Goal: Information Seeking & Learning: Learn about a topic

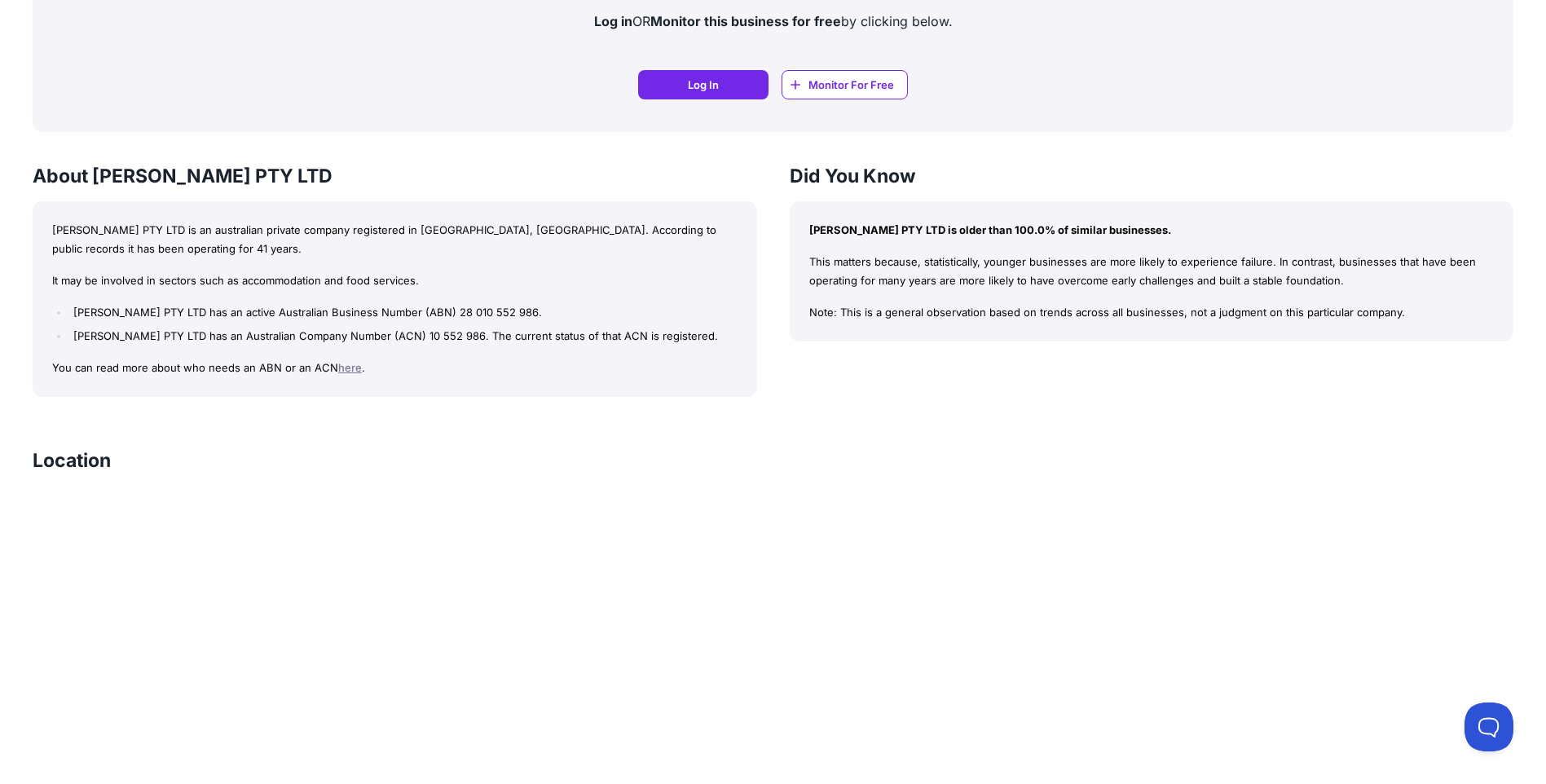
scroll to position [1180, 0]
click at [987, 314] on p "Note: This is a general observation based on trends across all businesses, not …" at bounding box center [1152, 311] width 686 height 19
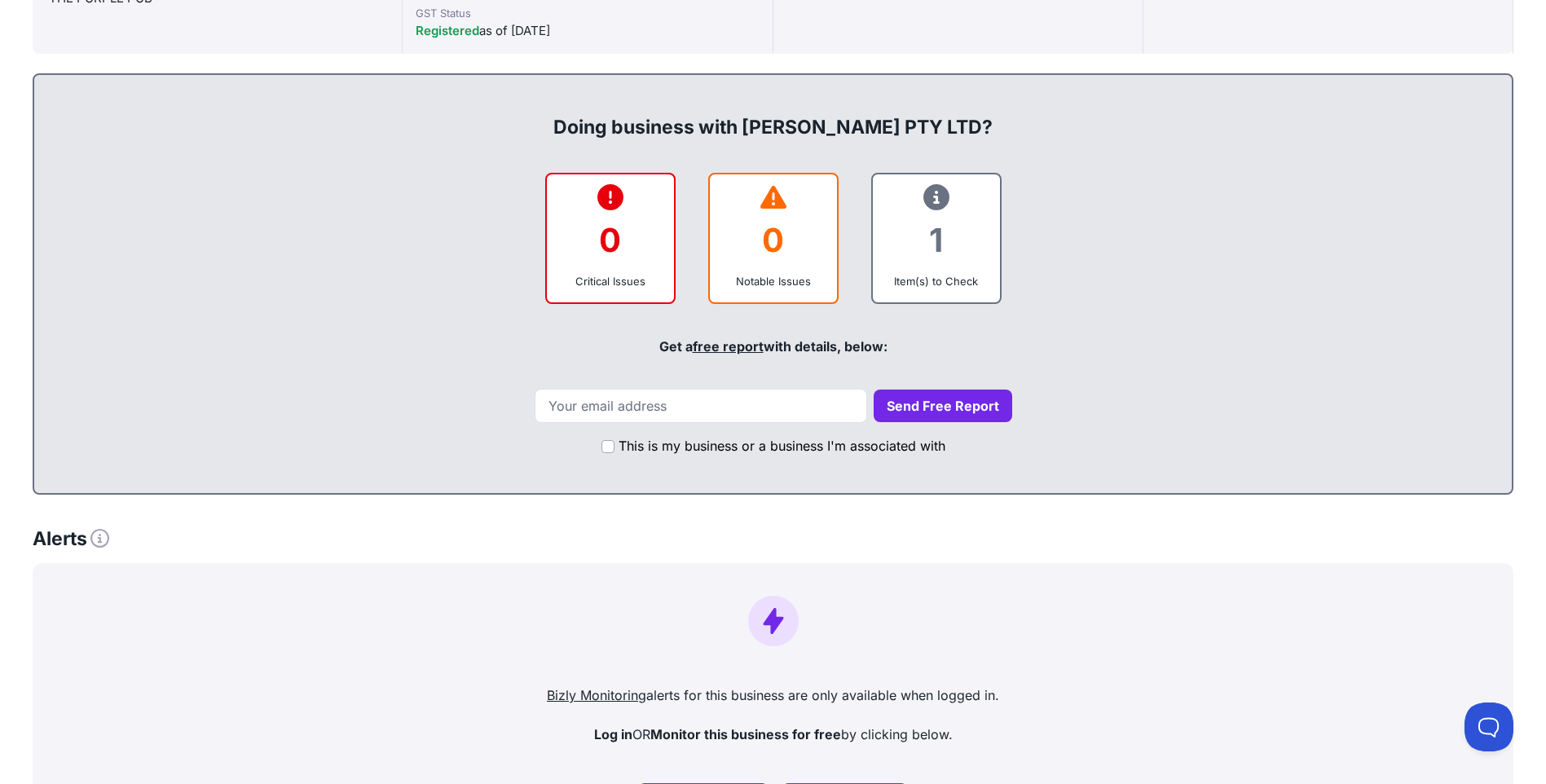
scroll to position [0, 0]
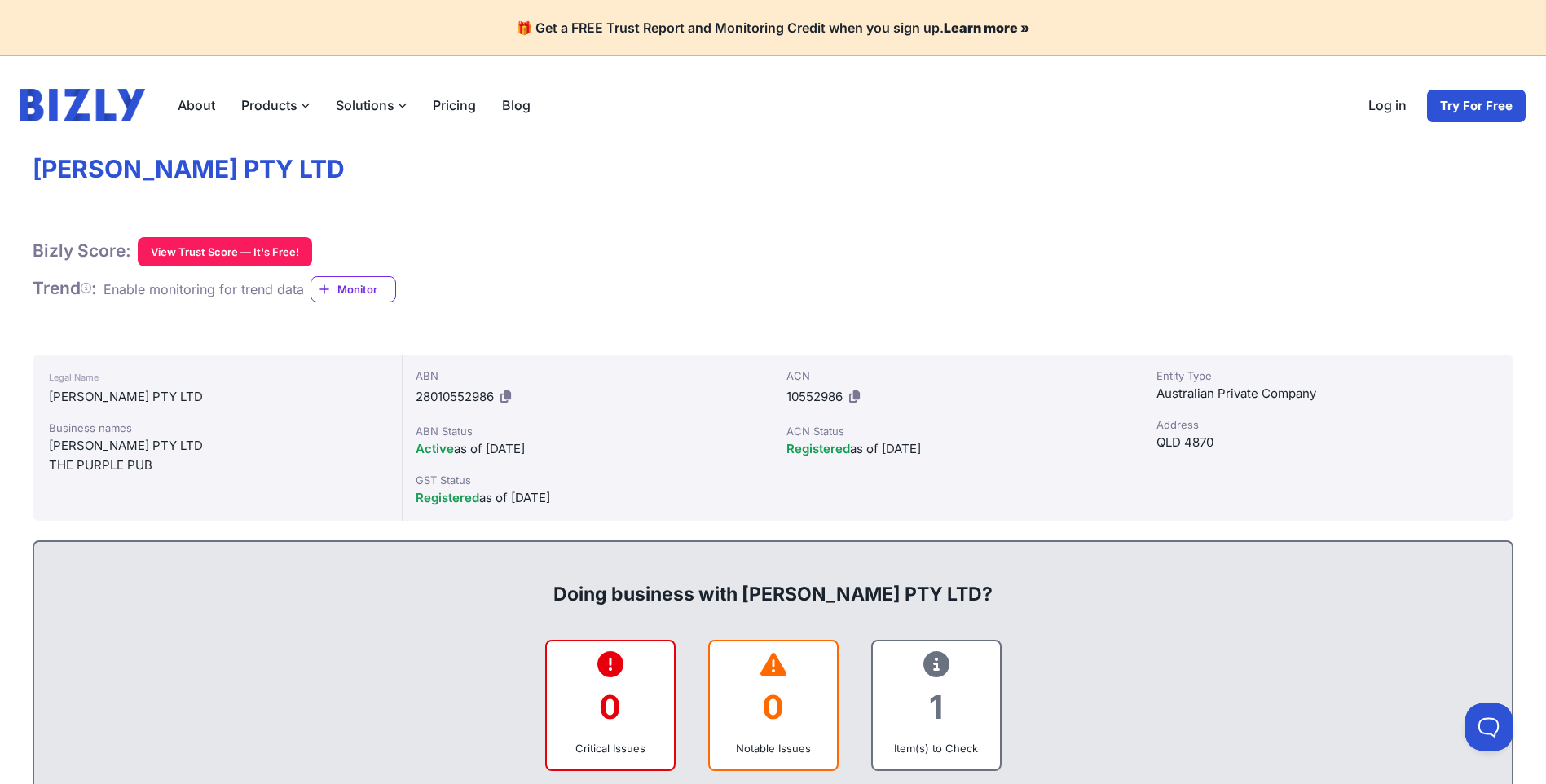
click at [194, 102] on link "About" at bounding box center [196, 104] width 63 height 32
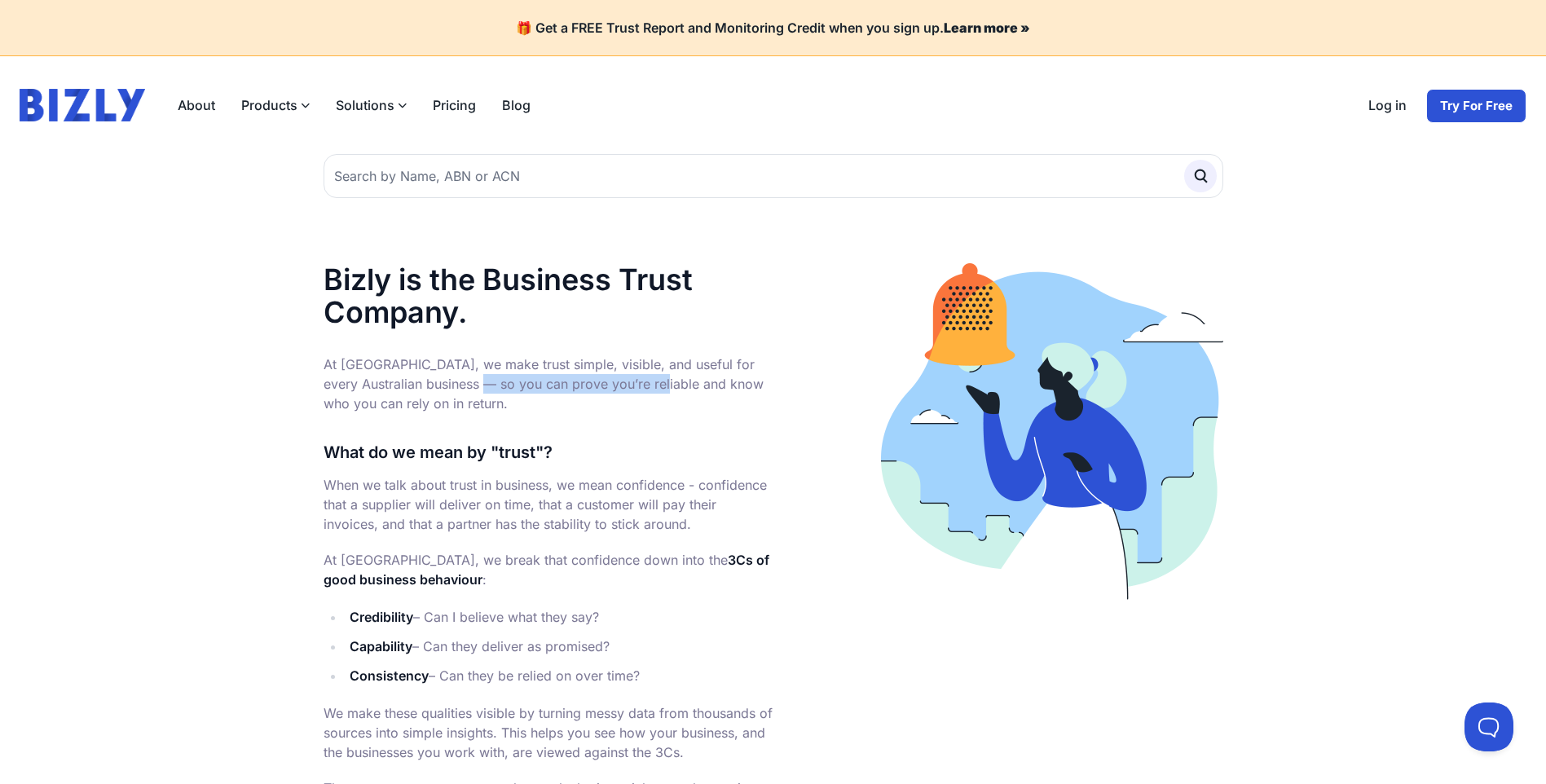
drag, startPoint x: 333, startPoint y: 389, endPoint x: 520, endPoint y: 384, distance: 187.1
drag, startPoint x: 520, startPoint y: 384, endPoint x: 500, endPoint y: 449, distance: 68.0
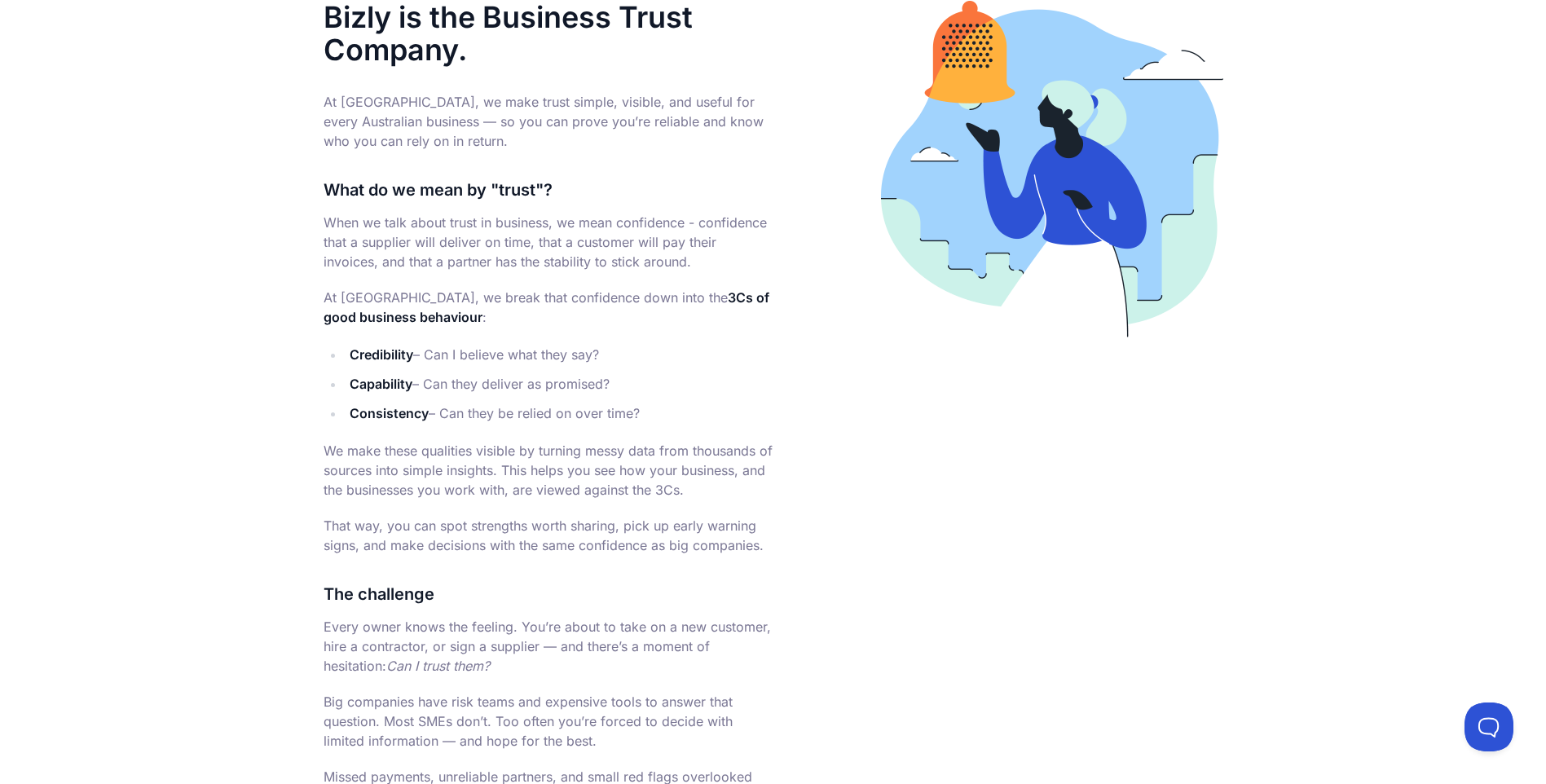
scroll to position [326, 0]
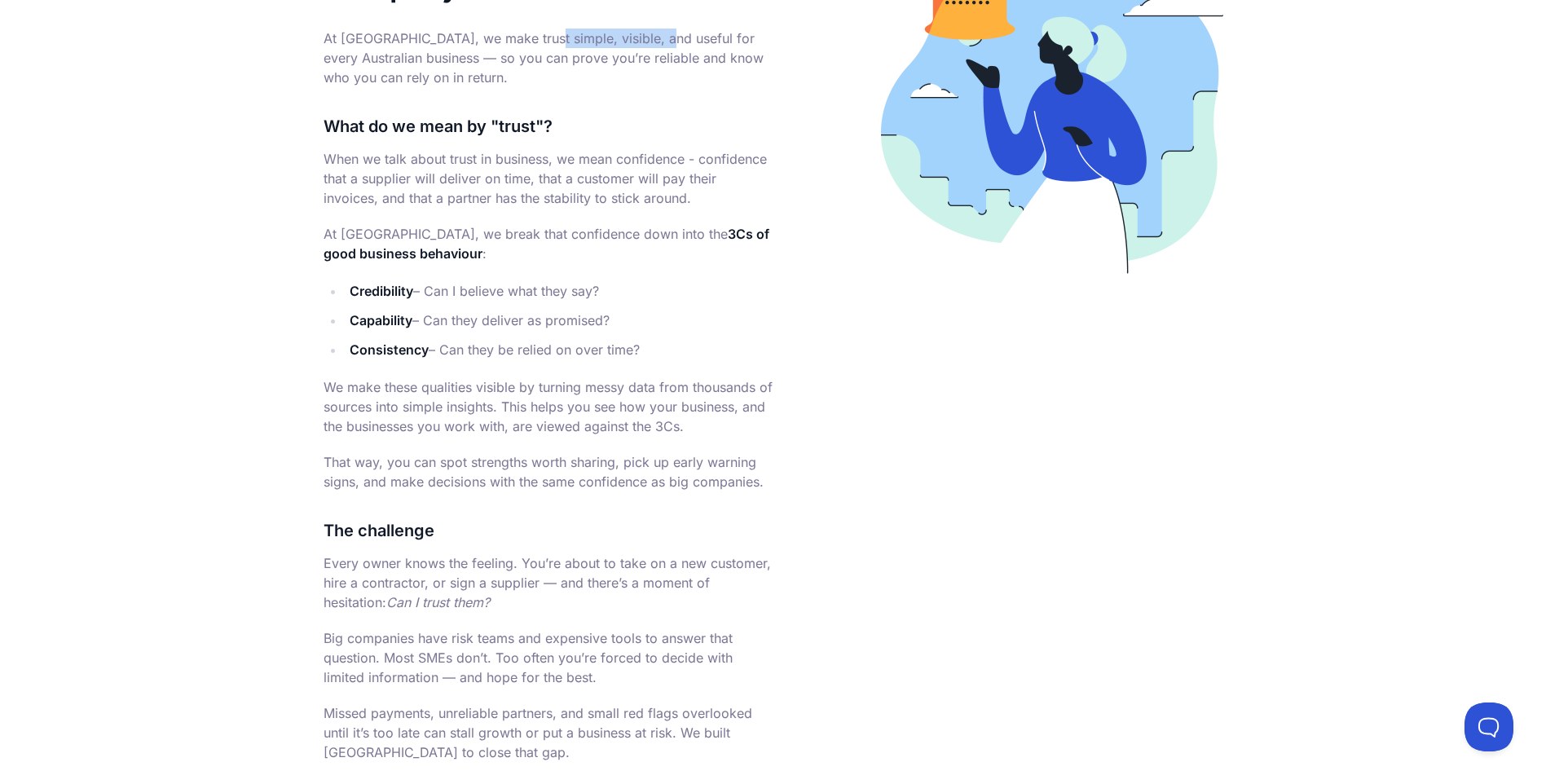
drag, startPoint x: 397, startPoint y: 46, endPoint x: 521, endPoint y: 42, distance: 124.1
click at [521, 42] on p "At [GEOGRAPHIC_DATA], we make trust simple, visible, and useful for every Austr…" at bounding box center [548, 58] width 450 height 59
copy p "make trust simple, v"
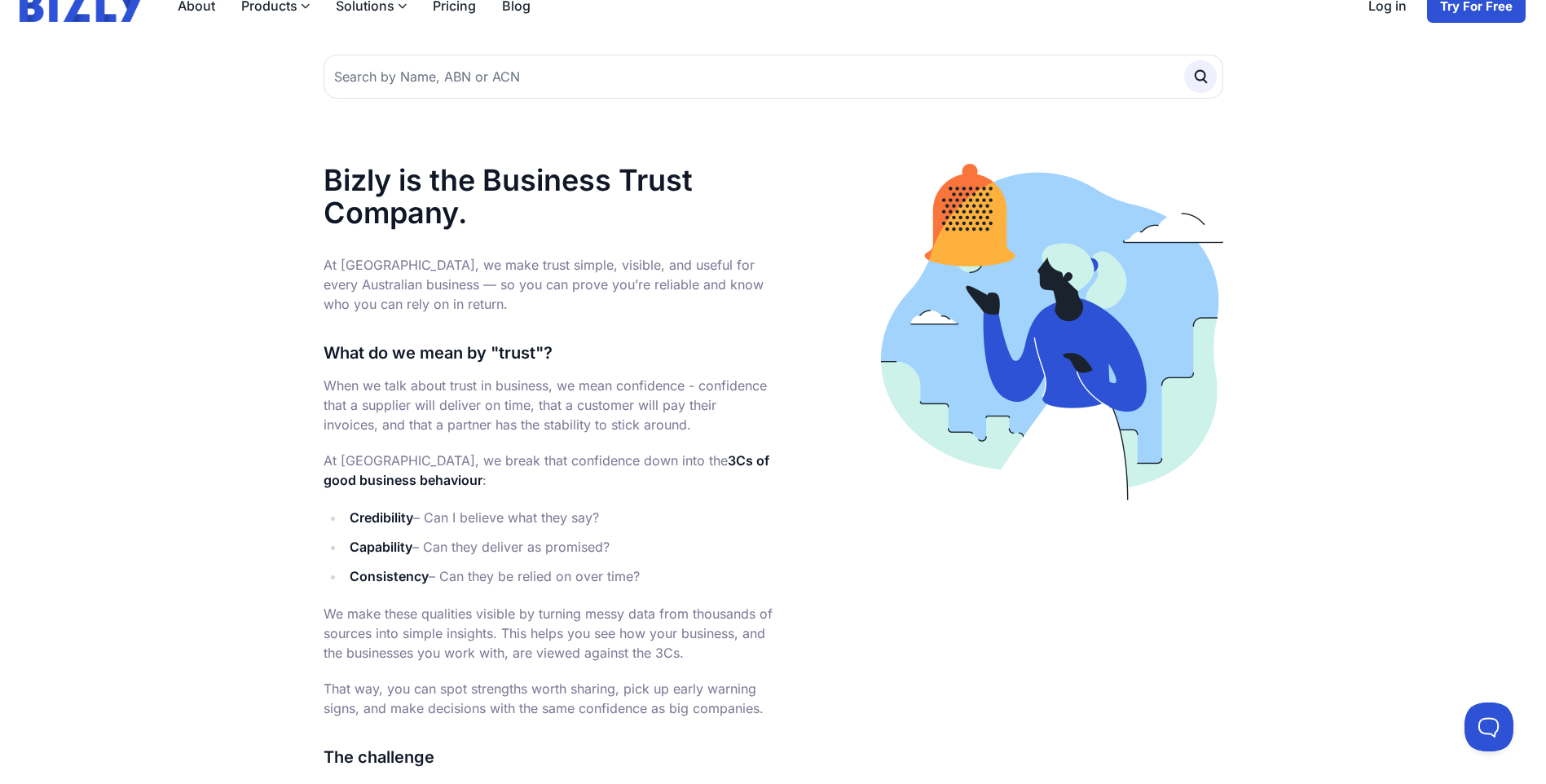
scroll to position [81, 0]
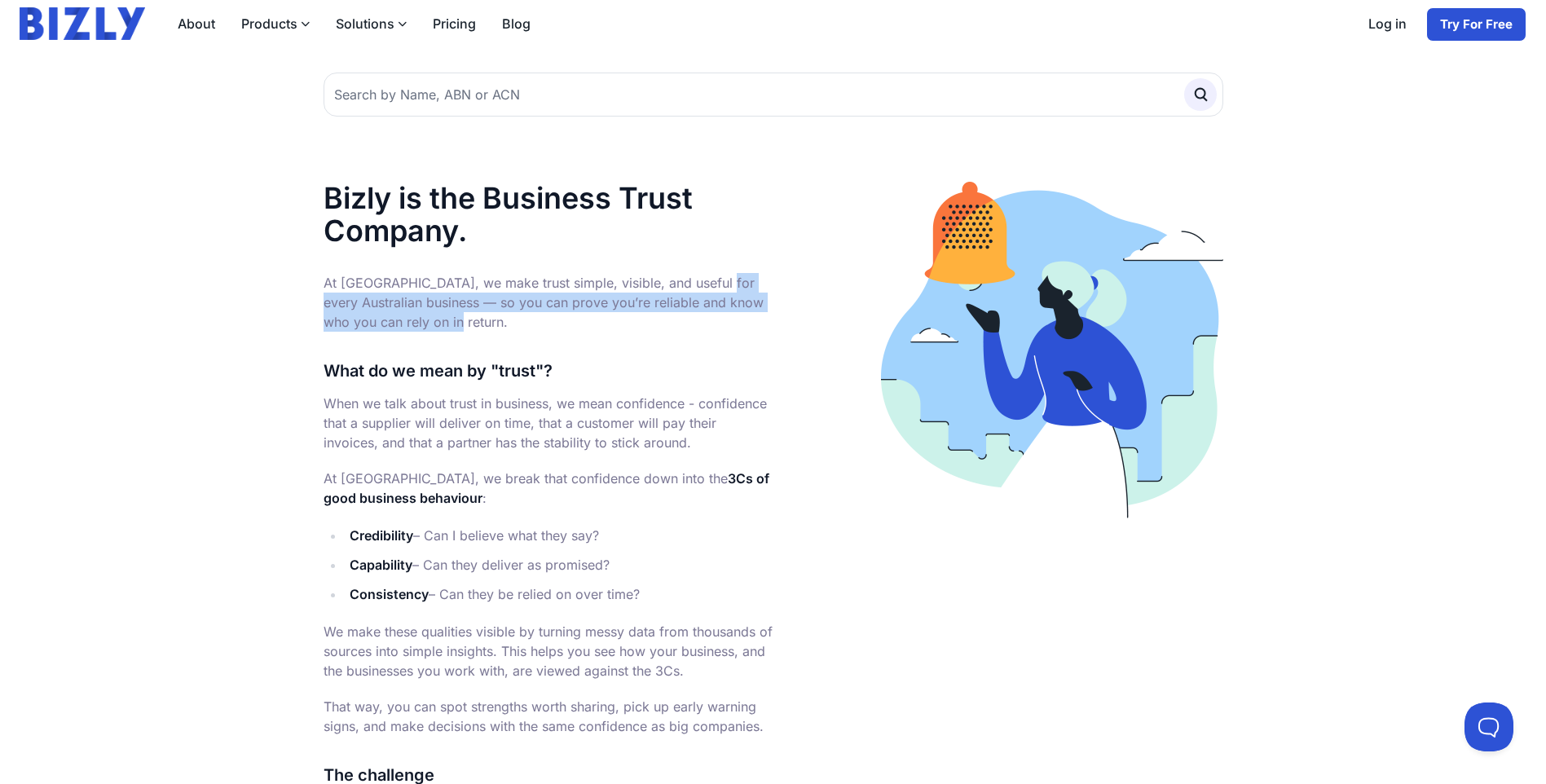
drag, startPoint x: 595, startPoint y: 270, endPoint x: 747, endPoint y: 293, distance: 153.7
drag, startPoint x: 747, startPoint y: 293, endPoint x: 661, endPoint y: 286, distance: 86.3
click at [674, 278] on p "At [GEOGRAPHIC_DATA], we make trust simple, visible, and useful for every Austr…" at bounding box center [548, 303] width 450 height 59
drag, startPoint x: 791, startPoint y: 308, endPoint x: 689, endPoint y: 326, distance: 103.6
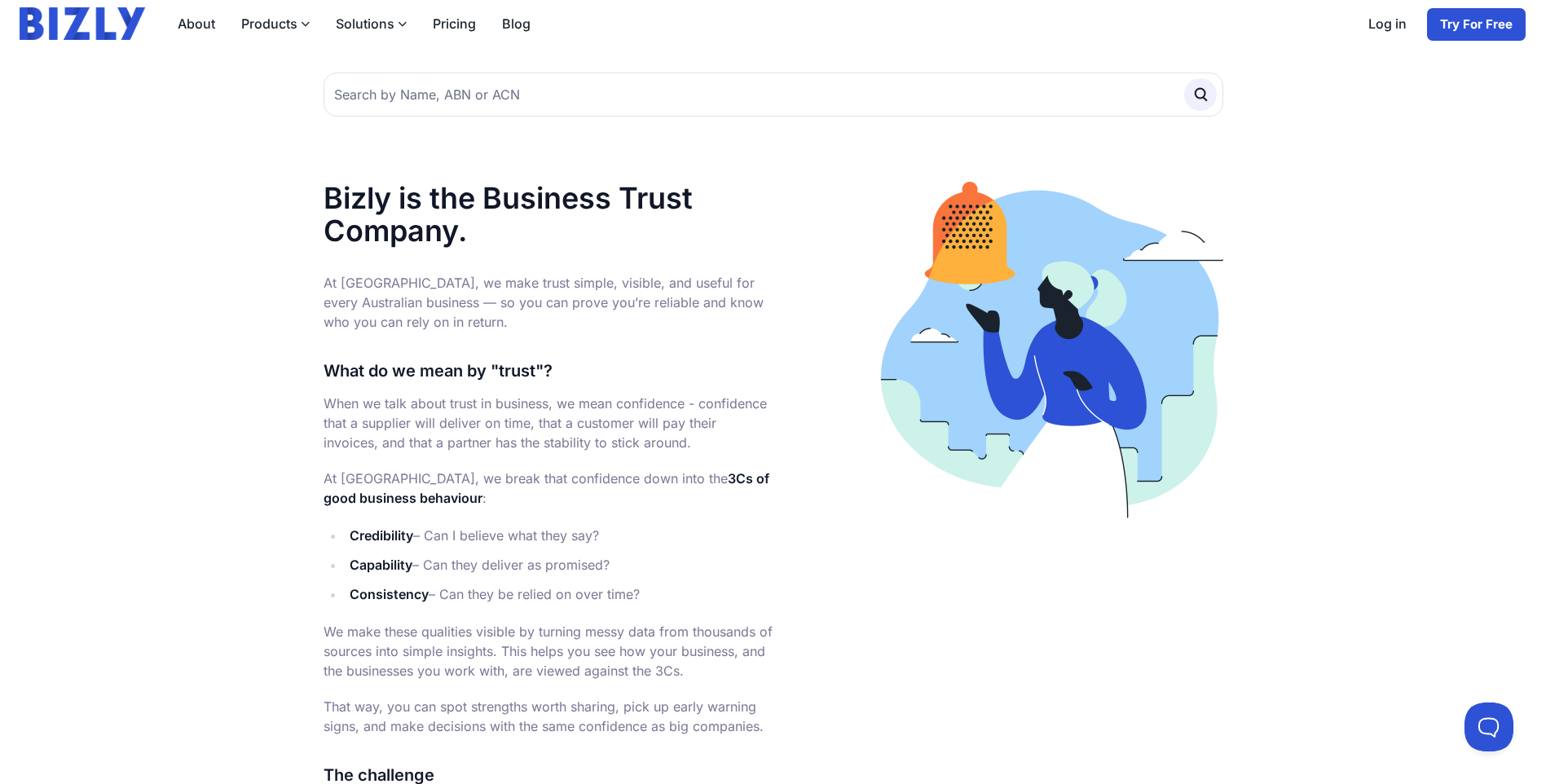
click at [788, 308] on div at bounding box center [998, 351] width 450 height 338
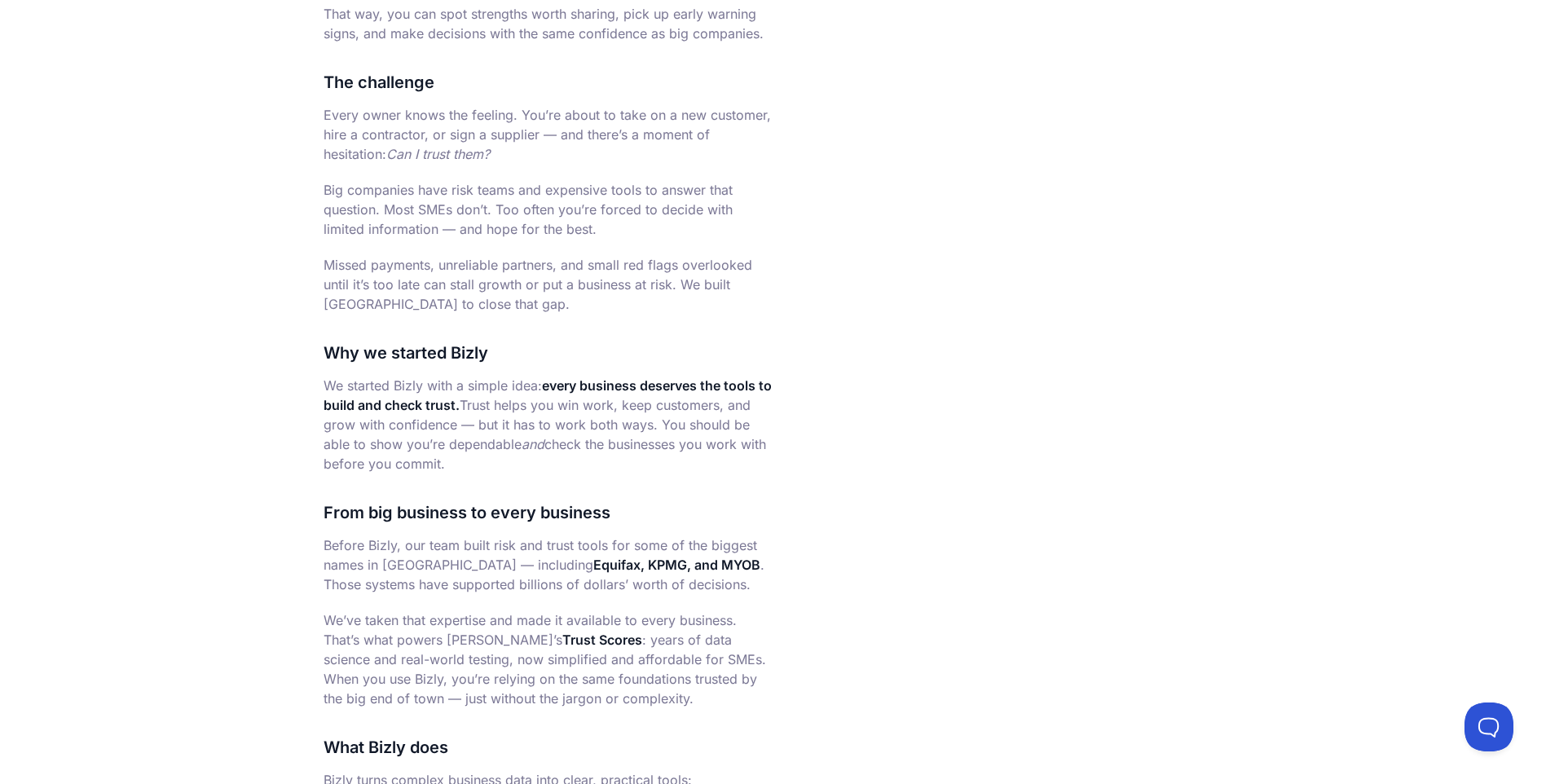
scroll to position [896, 0]
